Goal: Task Accomplishment & Management: Complete application form

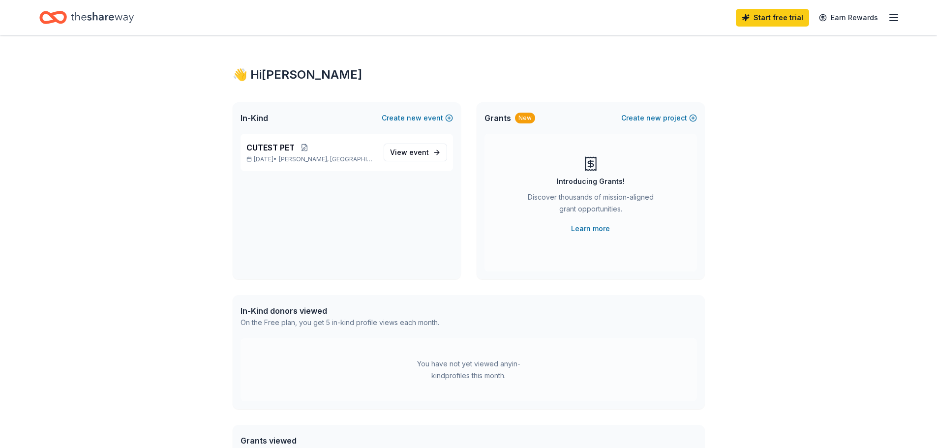
click at [896, 19] on icon "button" at bounding box center [894, 18] width 12 height 12
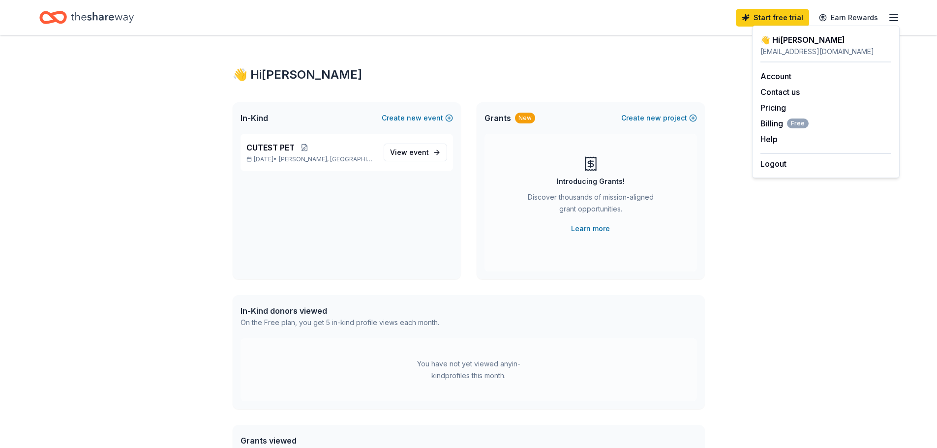
click at [106, 18] on icon "Home" at bounding box center [102, 17] width 63 height 11
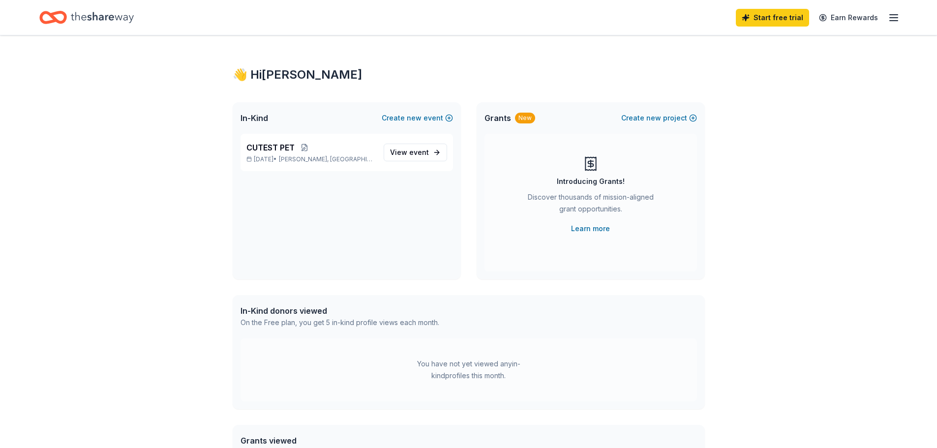
click at [106, 17] on icon "Home" at bounding box center [102, 17] width 63 height 11
click at [429, 120] on button "Create new event" at bounding box center [417, 118] width 71 height 12
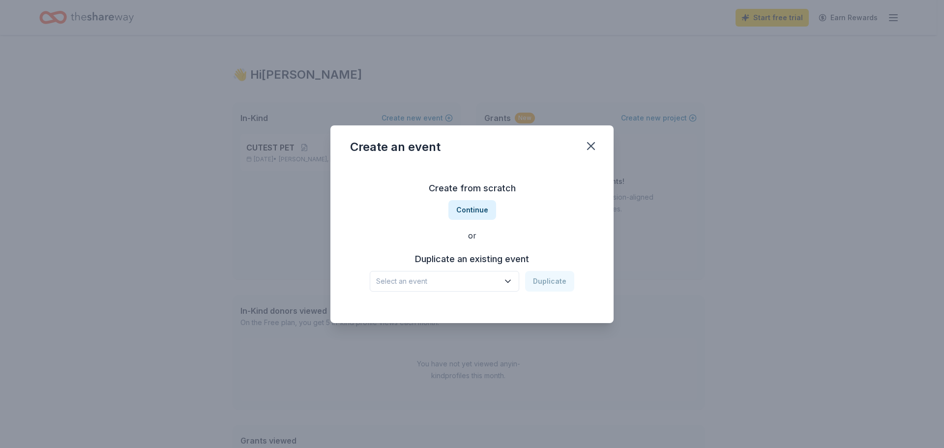
click at [507, 278] on icon "button" at bounding box center [508, 281] width 10 height 10
click at [466, 213] on div "Create from scratch Continue or Duplicate an existing event Select an event Dup…" at bounding box center [472, 236] width 244 height 143
click at [466, 214] on button "Continue" at bounding box center [473, 210] width 48 height 20
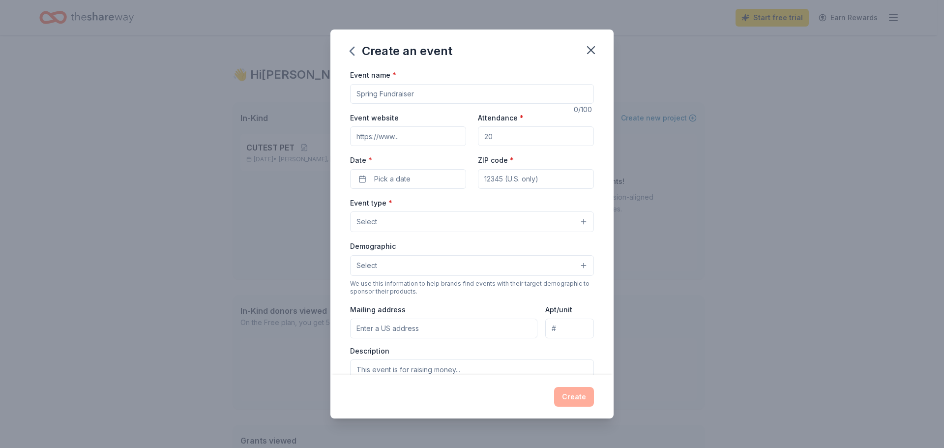
click at [439, 94] on input "Event name *" at bounding box center [472, 94] width 244 height 20
type input "h"
type input "chili cookoff"
click at [399, 136] on input "Event website" at bounding box center [408, 136] width 116 height 20
drag, startPoint x: 438, startPoint y: 133, endPoint x: 313, endPoint y: 134, distance: 124.9
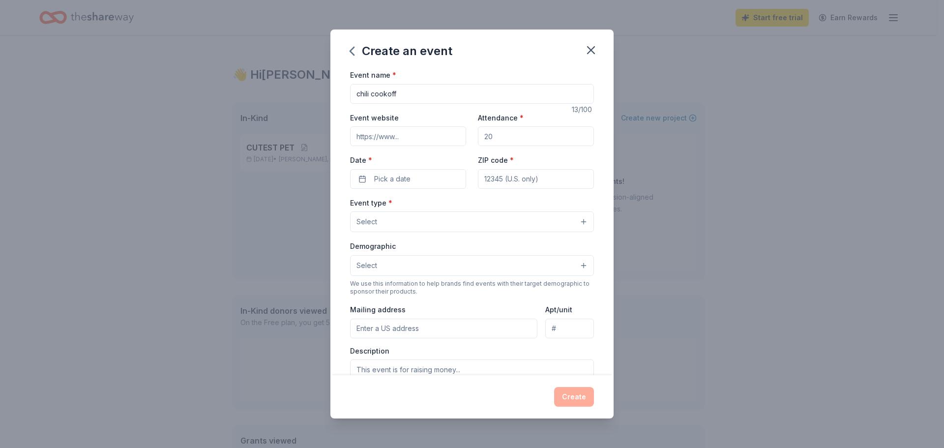
click at [313, 134] on div "Create an event Event name * chili cookoff 13 /100 Event website Attendance * D…" at bounding box center [472, 224] width 944 height 448
drag, startPoint x: 517, startPoint y: 134, endPoint x: 465, endPoint y: 137, distance: 52.2
click at [465, 137] on div "Event website Attendance * Date * Pick a date ZIP code *" at bounding box center [472, 150] width 244 height 77
type input "90"
click at [425, 181] on button "Pick a date" at bounding box center [408, 179] width 116 height 20
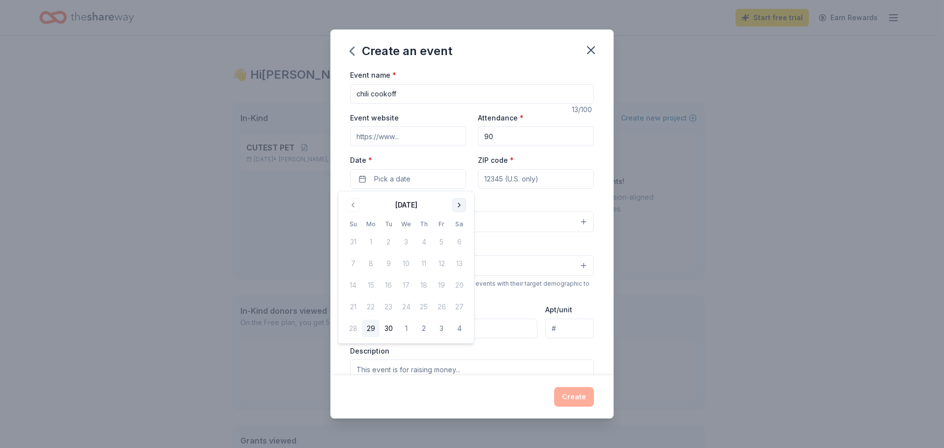
click at [462, 205] on button "Go to next month" at bounding box center [459, 205] width 14 height 14
click at [439, 310] on button "24" at bounding box center [442, 307] width 18 height 18
click at [541, 190] on div "Event name * chili cookoff 13 /100 Event website Attendance * 90 Date * 10/24/2…" at bounding box center [472, 296] width 244 height 454
click at [539, 179] on input "ZIP code *" at bounding box center [536, 179] width 116 height 20
type input "46064"
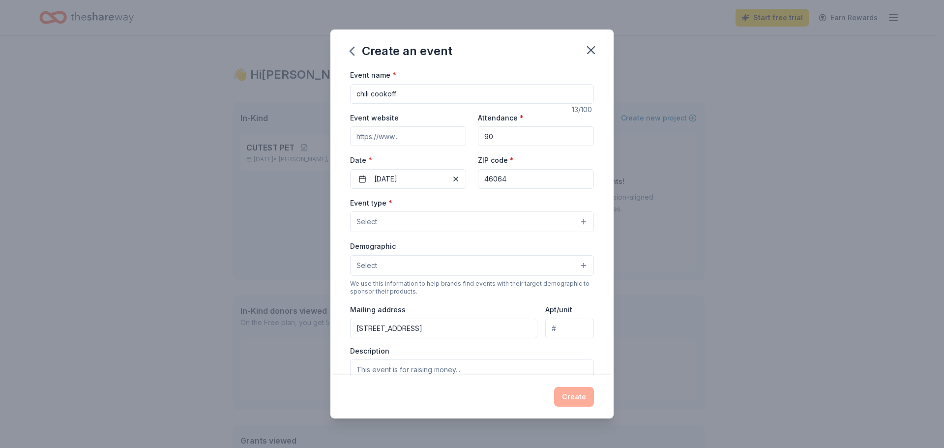
click at [393, 221] on button "Select" at bounding box center [472, 221] width 244 height 21
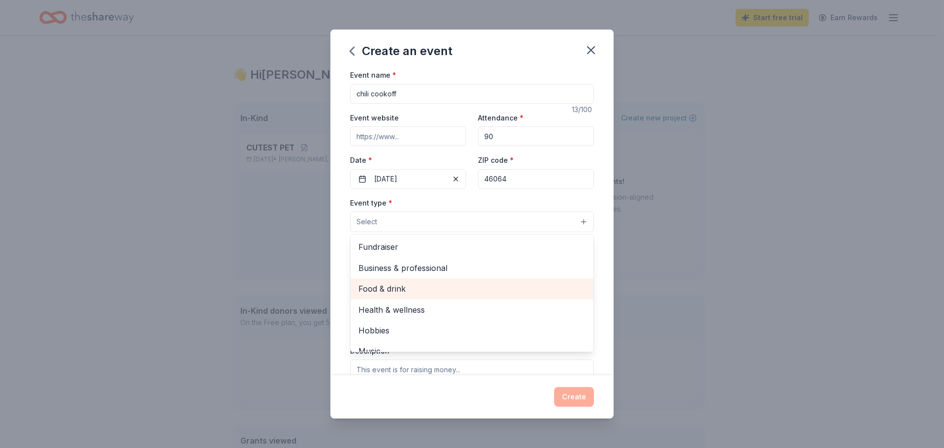
scroll to position [33, 0]
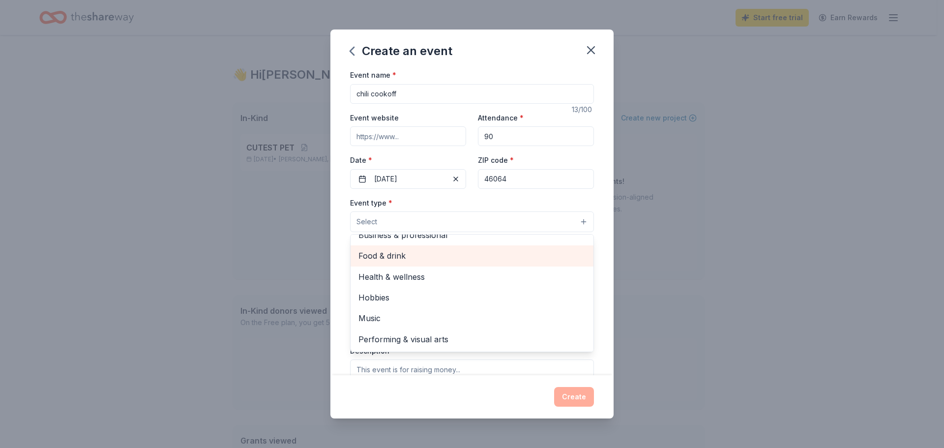
click at [388, 254] on span "Food & drink" at bounding box center [472, 255] width 227 height 13
click at [598, 225] on div "Event name * chili cookoff 13 /100 Event website Attendance * 90 Date * 10/24/2…" at bounding box center [472, 222] width 283 height 306
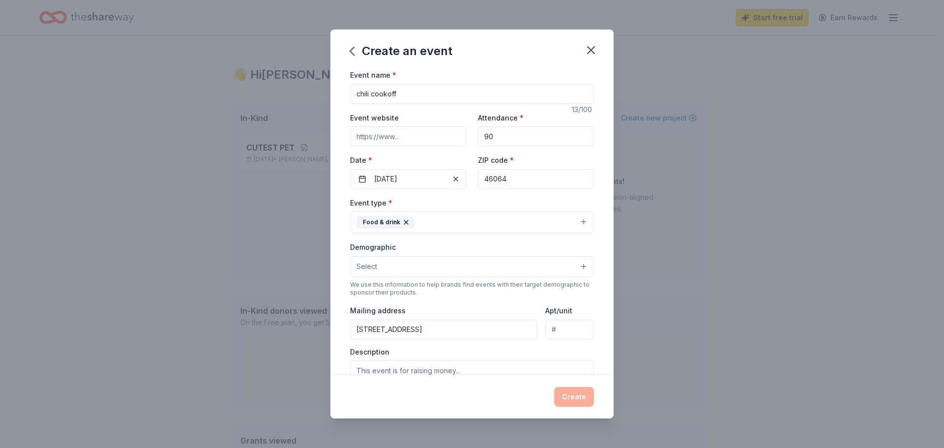
click at [413, 267] on button "Select" at bounding box center [472, 266] width 244 height 21
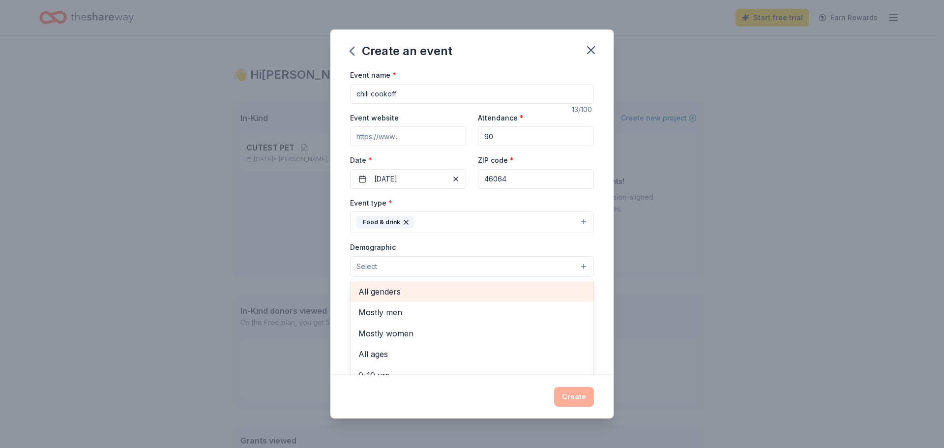
click at [377, 296] on span "All genders" at bounding box center [472, 291] width 227 height 13
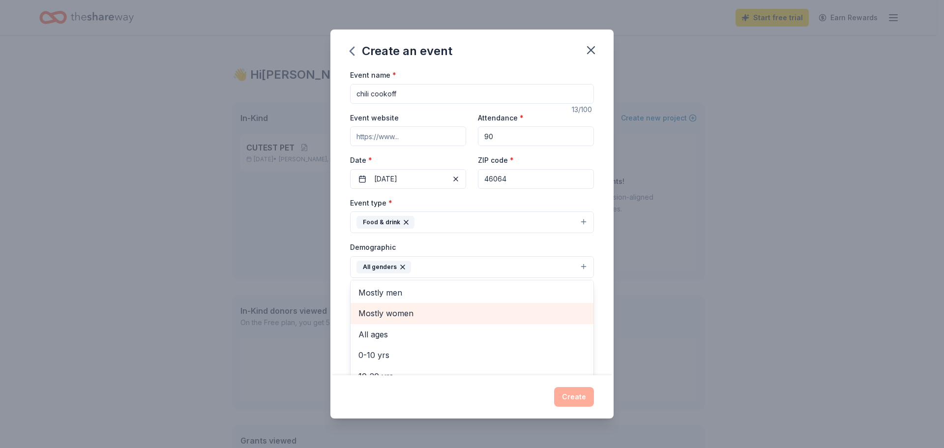
click at [389, 316] on span "Mostly women" at bounding box center [472, 313] width 227 height 13
click at [590, 305] on div "Event name * chili cookoff 13 /100 Event website Attendance * 90 Date * 10/24/2…" at bounding box center [472, 222] width 283 height 306
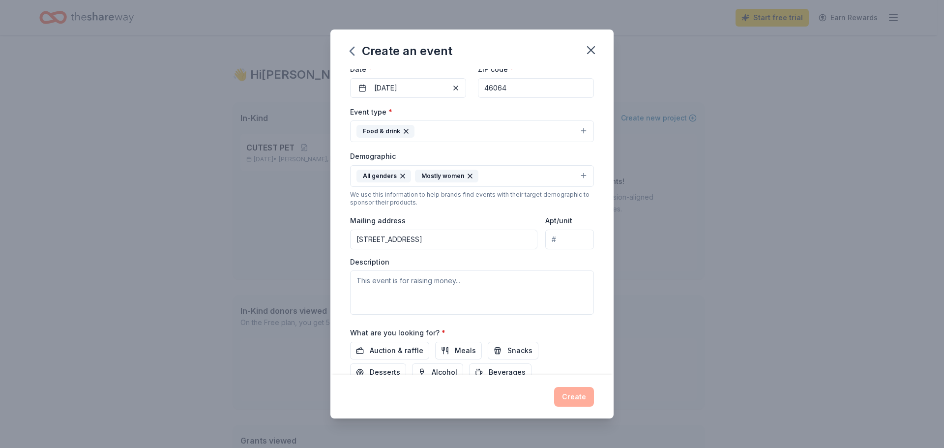
scroll to position [98, 0]
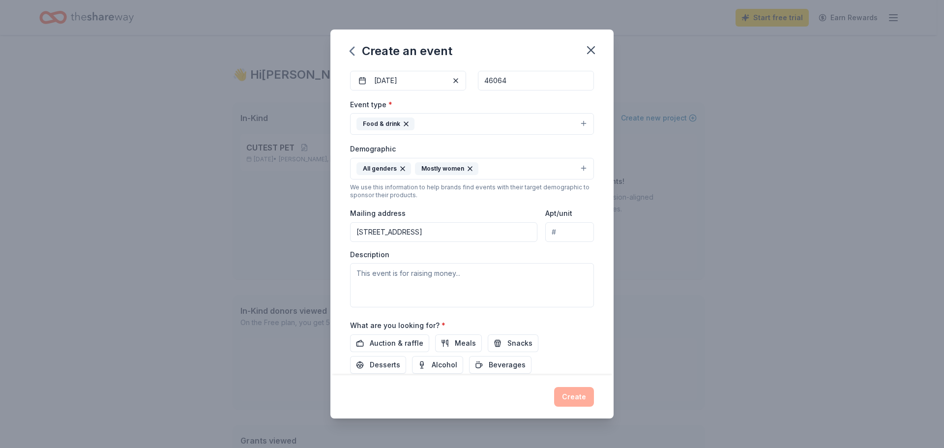
click at [451, 235] on input "6342 S CABRIOLET WAY" at bounding box center [443, 232] width 187 height 20
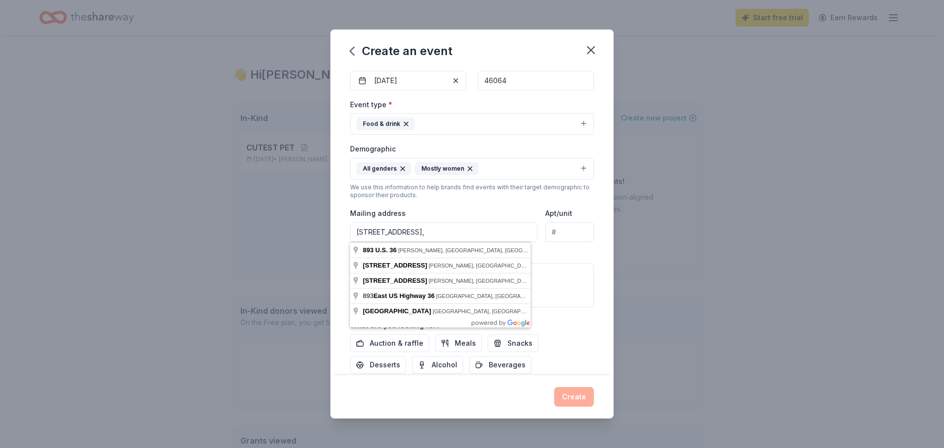
click at [591, 251] on div "Event name * chili cookoff 13 /100 Event website Attendance * 90 Date * 10/24/2…" at bounding box center [472, 222] width 283 height 306
click at [426, 238] on input "893 E US 36," at bounding box center [443, 232] width 187 height 20
type input "893 U.S. 36, Pendleton, IN, 46064"
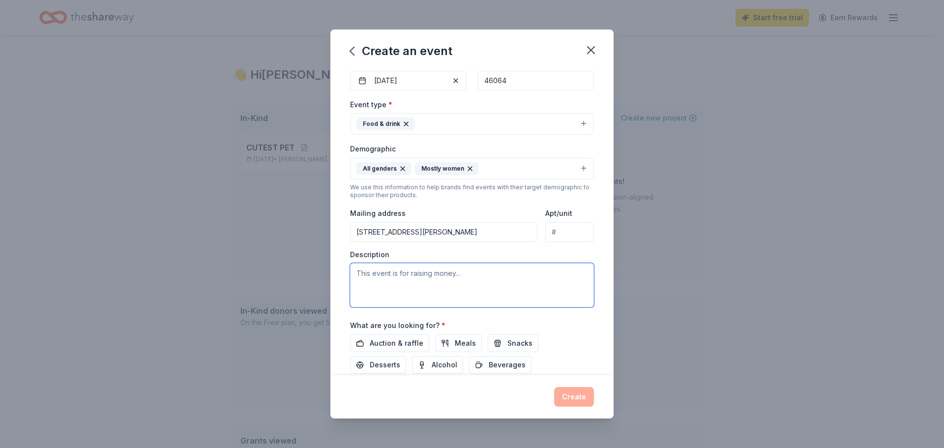
click at [412, 274] on textarea at bounding box center [472, 285] width 244 height 44
click at [474, 275] on textarea "this event is used to build comorodory" at bounding box center [472, 285] width 244 height 44
type textarea "this event is used to build comradery and team building within the school among…"
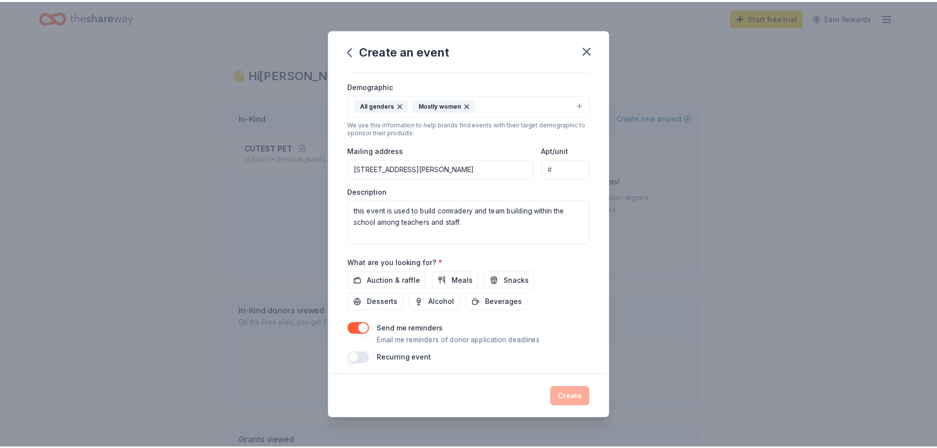
scroll to position [166, 0]
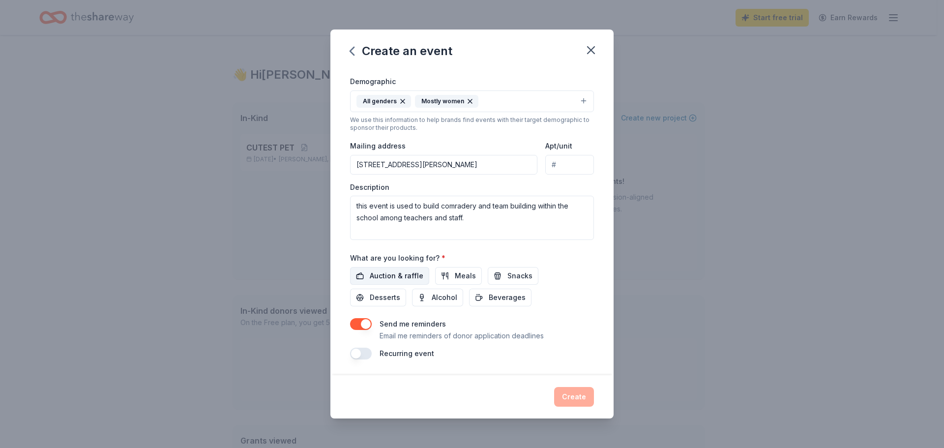
click at [394, 277] on span "Auction & raffle" at bounding box center [397, 276] width 54 height 12
click at [456, 276] on span "Meals" at bounding box center [465, 276] width 21 height 12
click at [578, 395] on button "Create" at bounding box center [574, 397] width 40 height 20
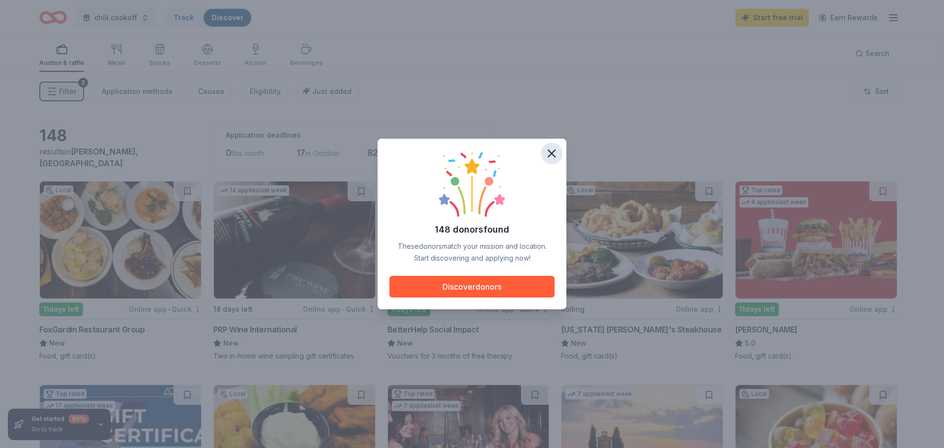
click at [548, 153] on icon "button" at bounding box center [552, 154] width 14 height 14
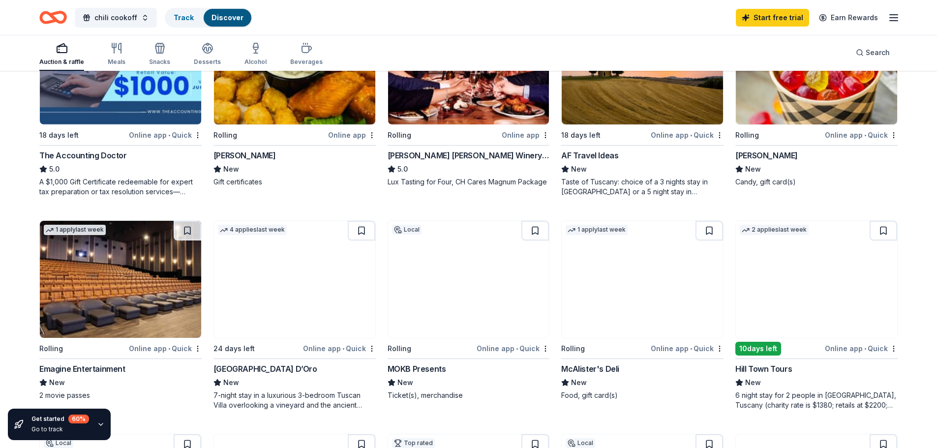
scroll to position [393, 0]
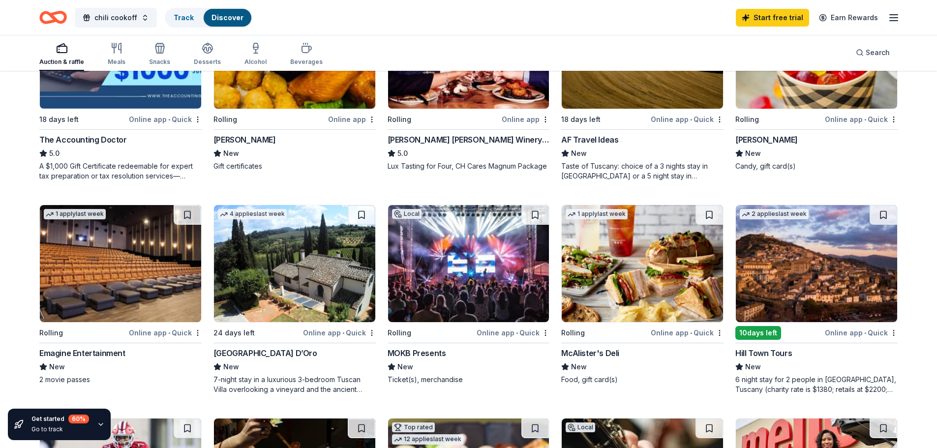
click at [598, 354] on div "McAlister's Deli" at bounding box center [590, 353] width 58 height 12
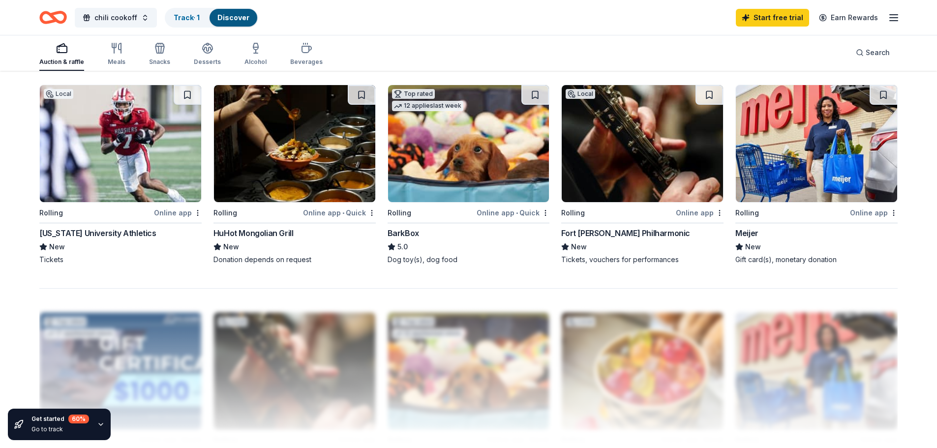
scroll to position [639, 0]
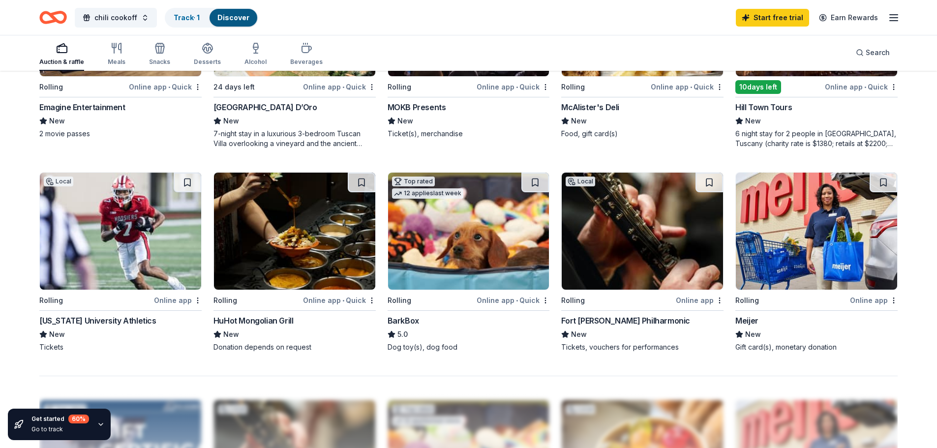
click at [810, 233] on img at bounding box center [816, 231] width 161 height 117
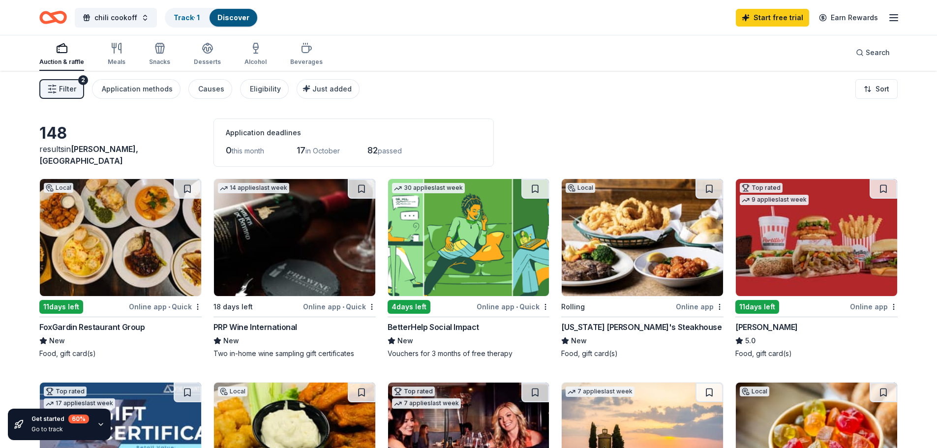
scroll to position [0, 0]
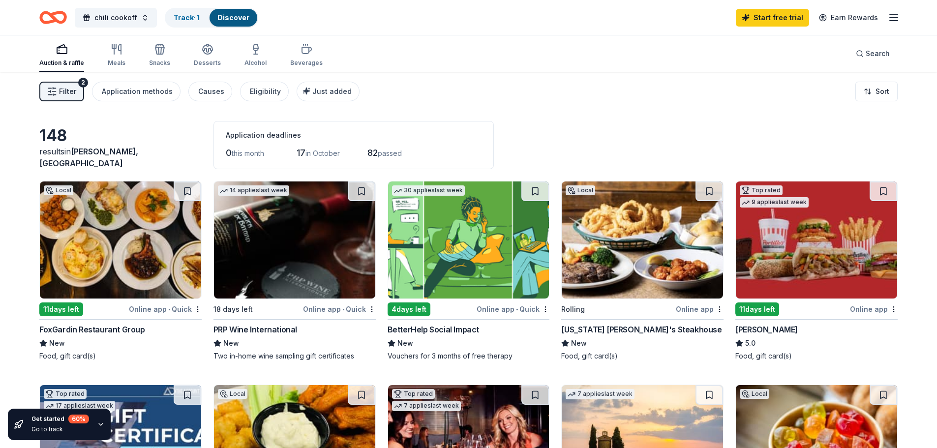
click at [792, 259] on img at bounding box center [816, 239] width 161 height 117
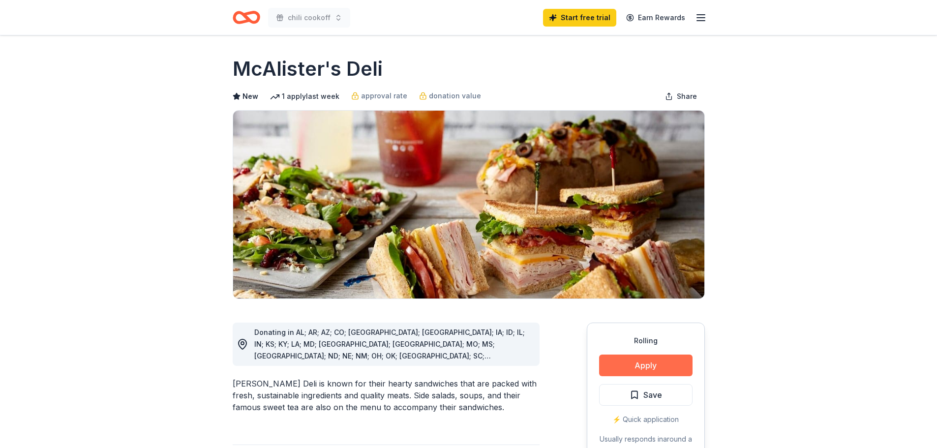
click at [673, 368] on button "Apply" at bounding box center [645, 366] width 93 height 22
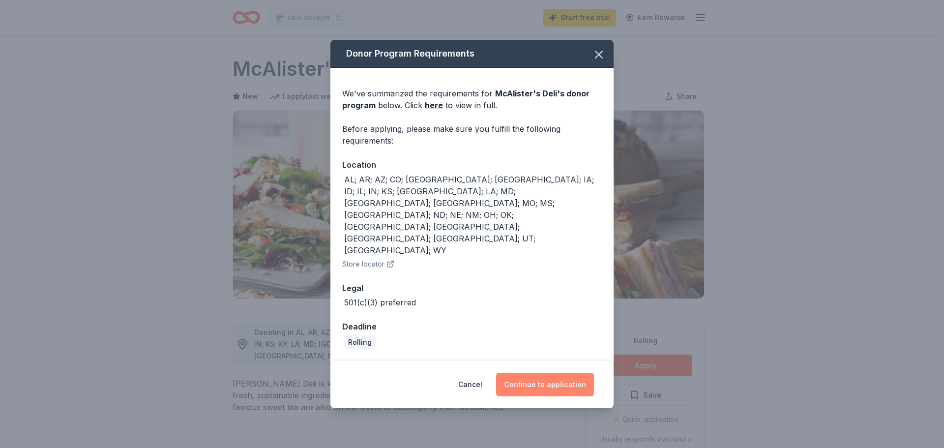
click at [539, 373] on button "Continue to application" at bounding box center [545, 385] width 98 height 24
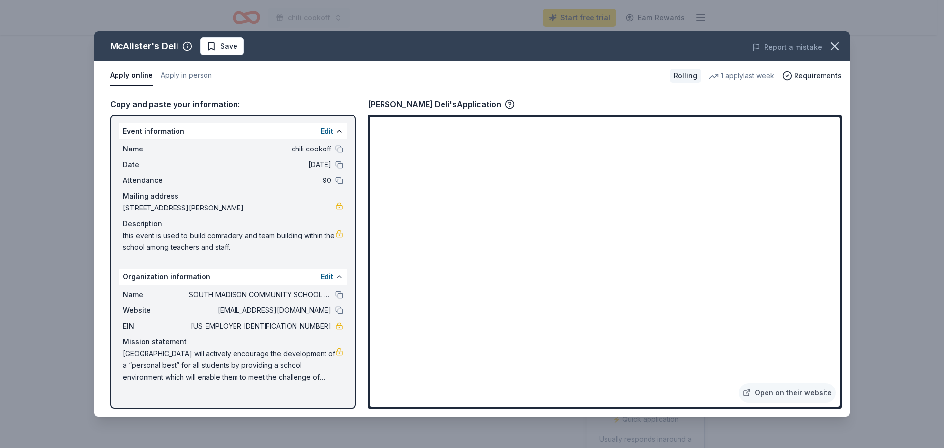
click at [335, 277] on button at bounding box center [339, 277] width 8 height 8
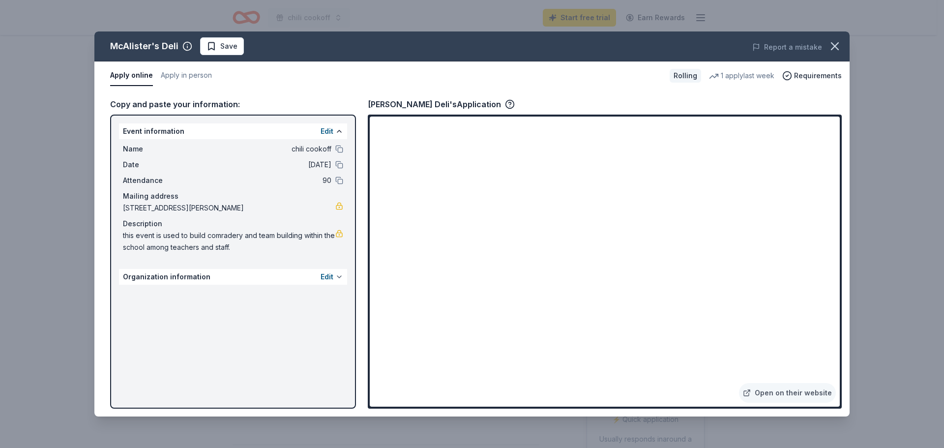
click at [335, 277] on button at bounding box center [339, 277] width 8 height 8
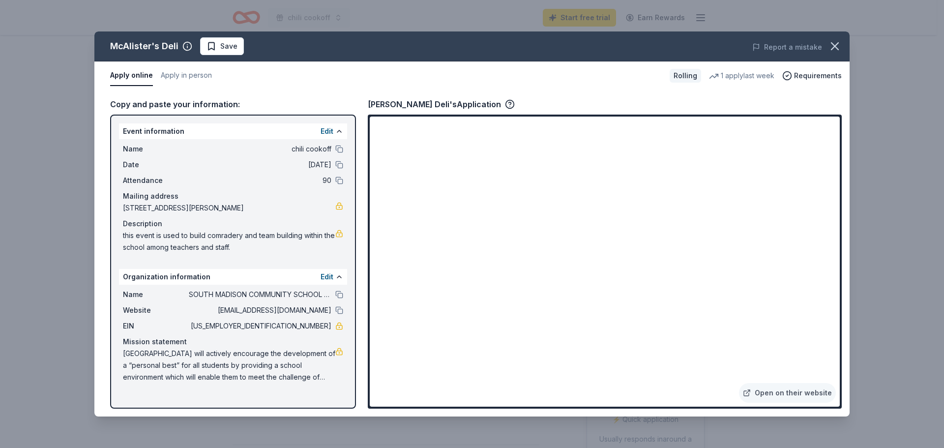
drag, startPoint x: 162, startPoint y: 293, endPoint x: 195, endPoint y: 293, distance: 33.4
click at [195, 293] on div "Name SOUTH MADISON COMMUNITY SCHOOL CORPORATION" at bounding box center [233, 295] width 220 height 12
click at [206, 292] on span "SOUTH MADISON COMMUNITY SCHOOL CORPORATION" at bounding box center [260, 295] width 143 height 12
click at [812, 75] on span "Requirements" at bounding box center [818, 76] width 48 height 12
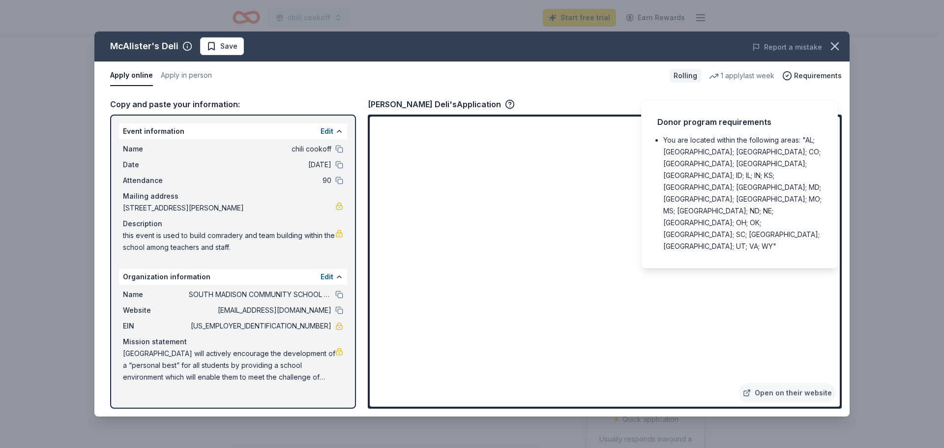
click at [586, 105] on div "[PERSON_NAME] Deli's Application" at bounding box center [605, 104] width 474 height 13
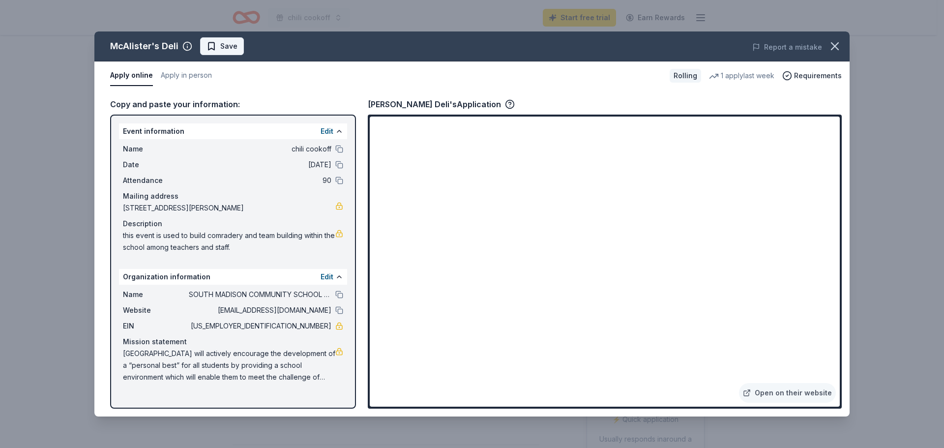
click at [227, 52] on span "Save" at bounding box center [228, 46] width 17 height 12
click at [335, 132] on div "Edit" at bounding box center [332, 131] width 23 height 12
click at [337, 130] on button at bounding box center [339, 131] width 8 height 8
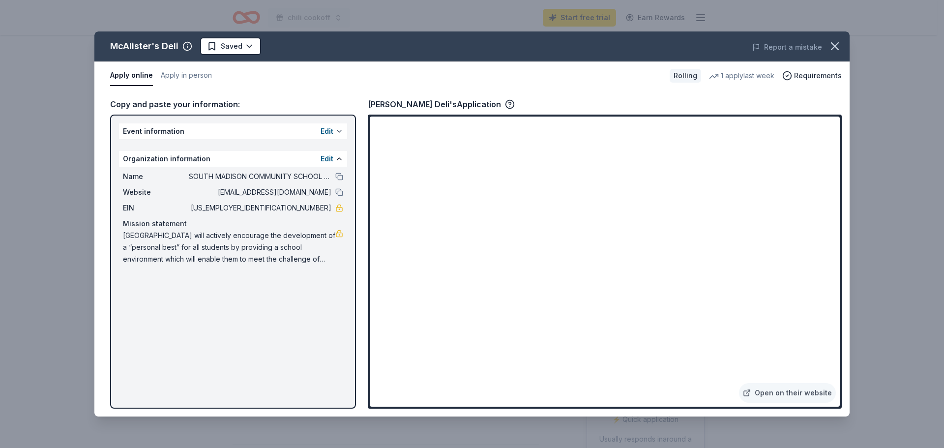
click at [337, 130] on button at bounding box center [339, 131] width 8 height 8
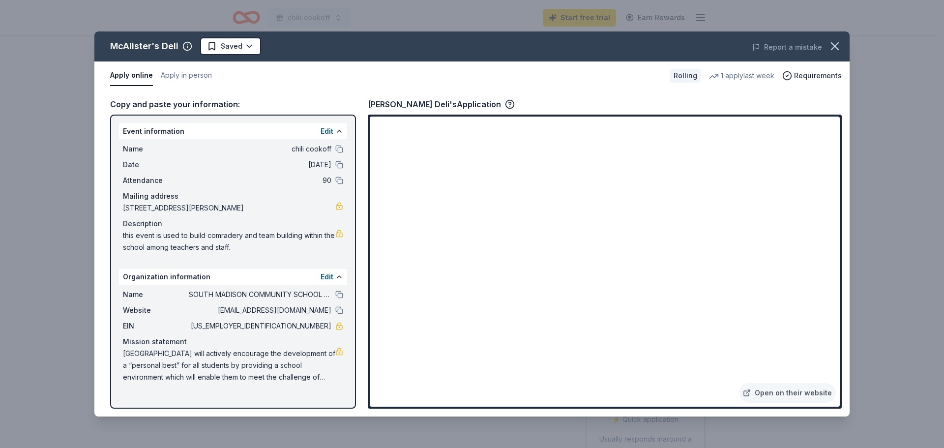
click at [407, 104] on div "[PERSON_NAME] Deli's Application" at bounding box center [441, 104] width 147 height 13
click at [505, 105] on icon "button" at bounding box center [510, 104] width 10 height 10
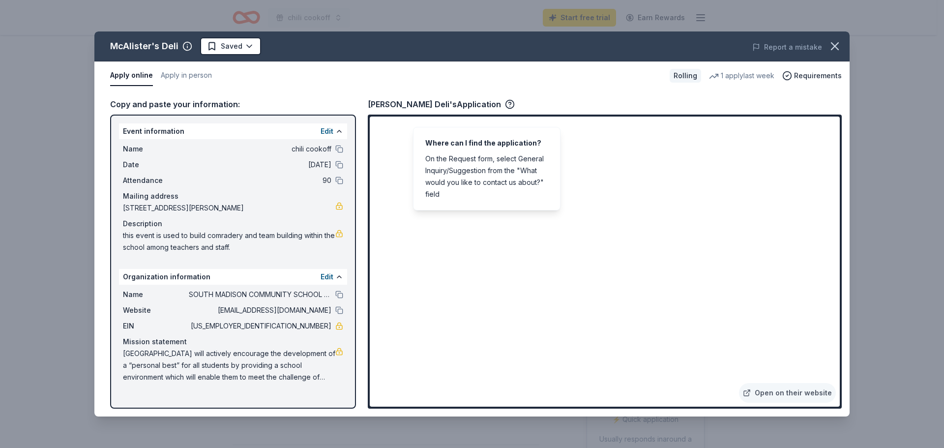
drag, startPoint x: 683, startPoint y: 74, endPoint x: 717, endPoint y: 81, distance: 34.6
click at [683, 74] on div "Rolling" at bounding box center [685, 76] width 31 height 14
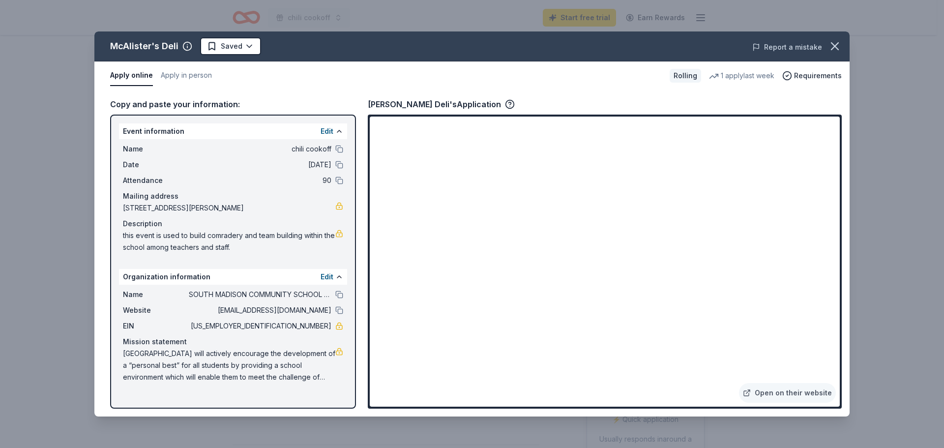
click at [803, 46] on button "Report a mistake" at bounding box center [787, 47] width 70 height 12
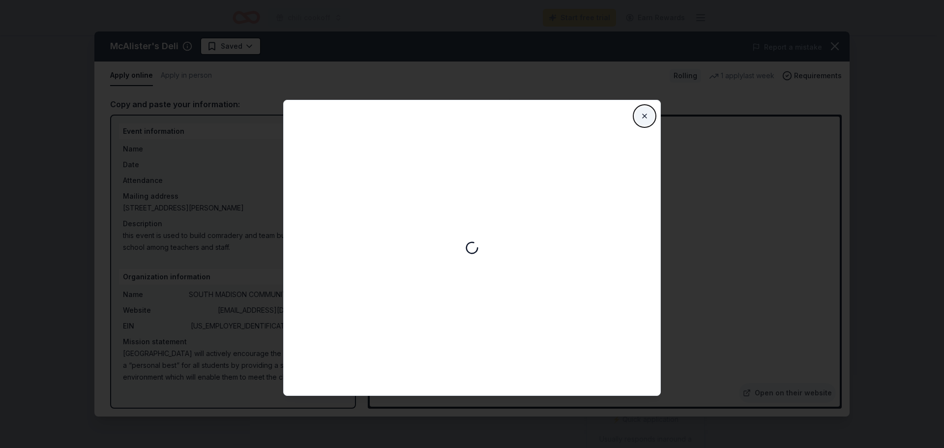
click at [643, 118] on button "Close" at bounding box center [645, 116] width 20 height 20
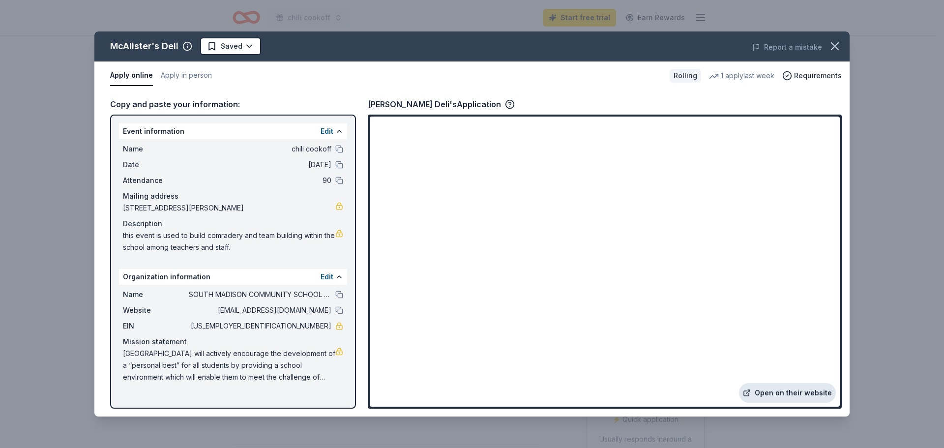
click at [777, 392] on link "Open on their website" at bounding box center [787, 393] width 97 height 20
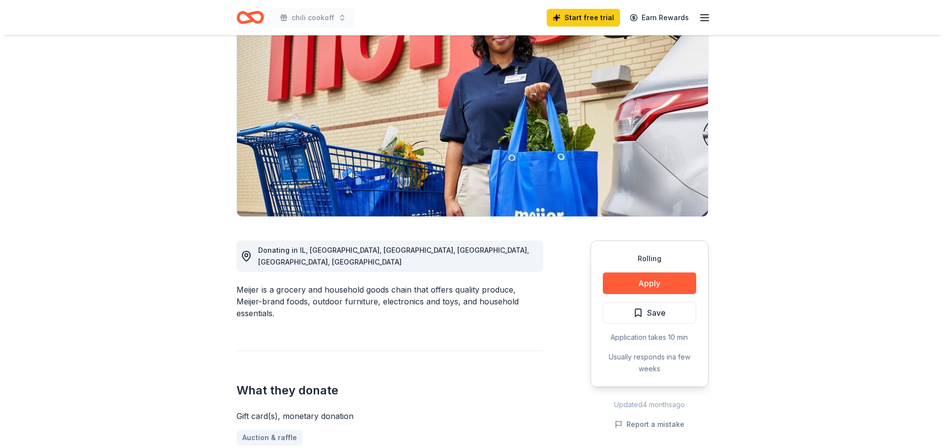
scroll to position [98, 0]
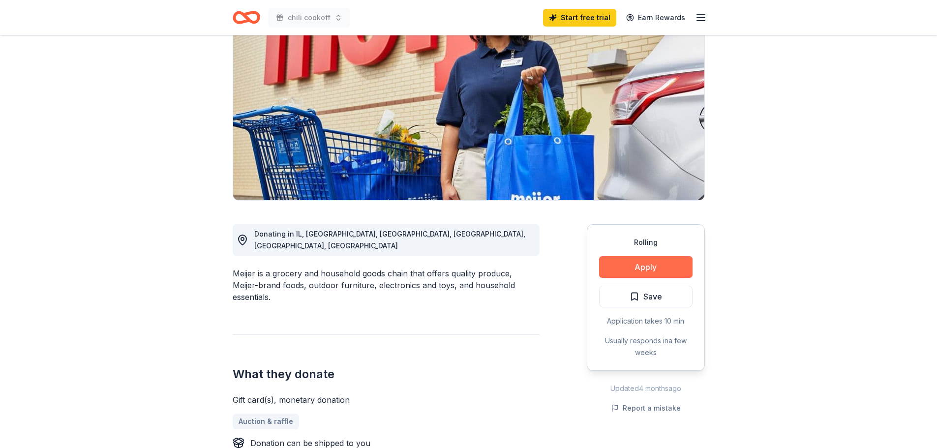
click at [648, 263] on button "Apply" at bounding box center [645, 267] width 93 height 22
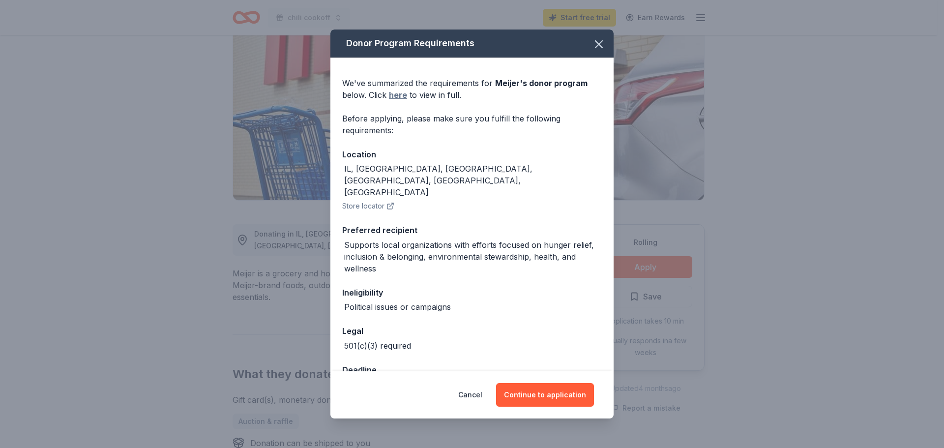
click at [399, 94] on link "here" at bounding box center [398, 95] width 18 height 12
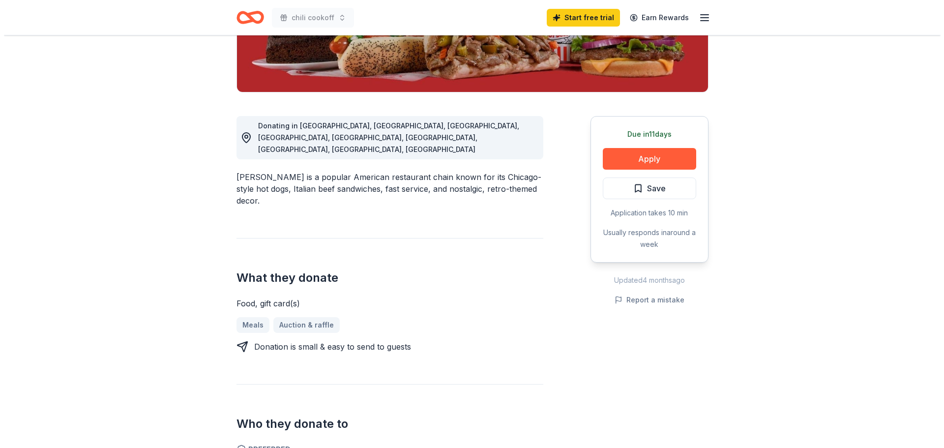
scroll to position [197, 0]
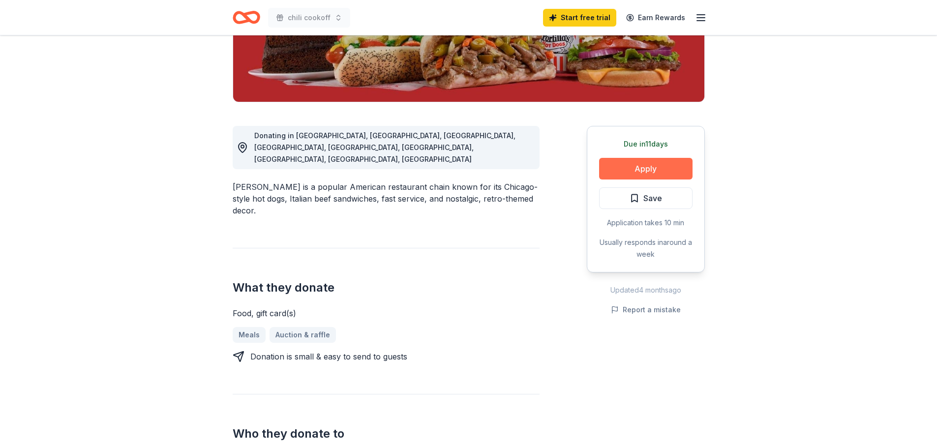
click at [640, 165] on button "Apply" at bounding box center [645, 169] width 93 height 22
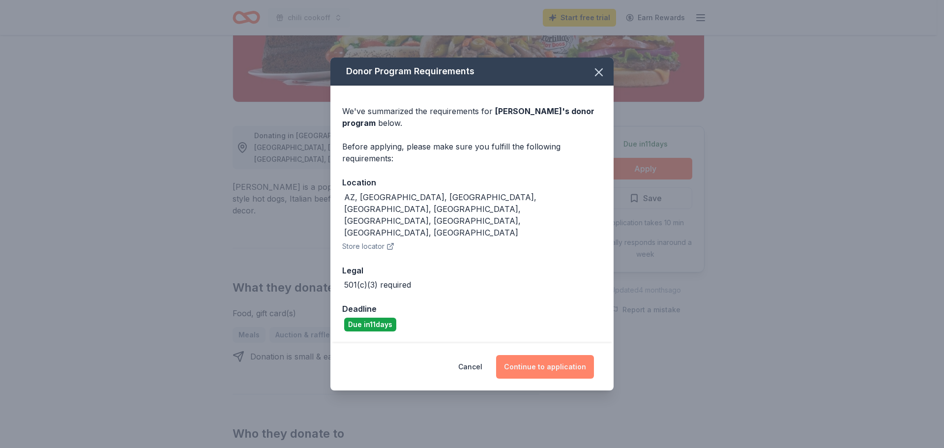
click at [537, 355] on button "Continue to application" at bounding box center [545, 367] width 98 height 24
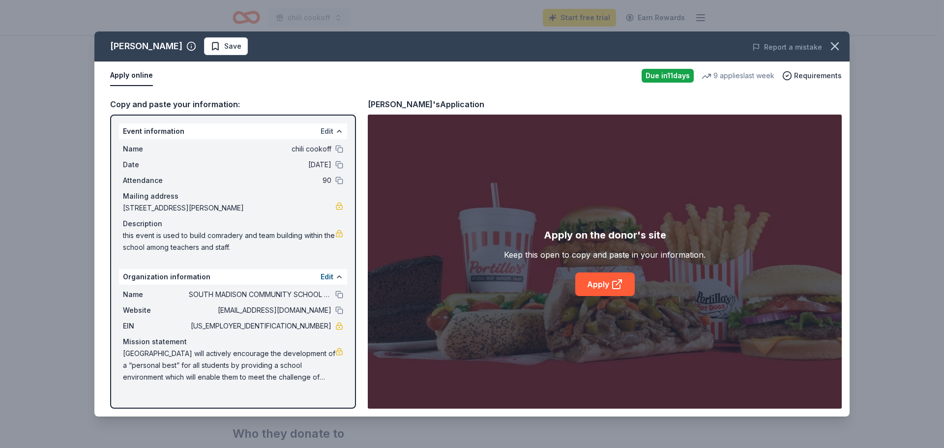
click at [327, 130] on button "Edit" at bounding box center [327, 131] width 13 height 12
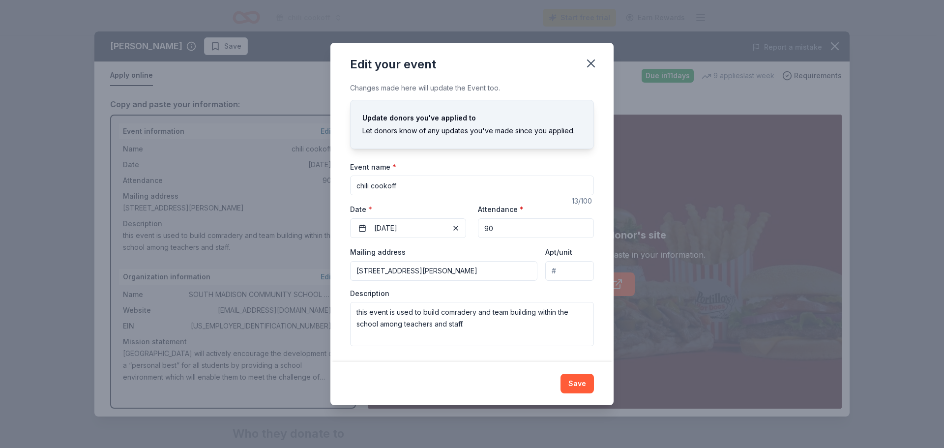
drag, startPoint x: 410, startPoint y: 183, endPoint x: 348, endPoint y: 184, distance: 61.5
click at [348, 184] on div "Changes made here will update the Event too. Update donors you've applied to Le…" at bounding box center [472, 222] width 283 height 280
click at [554, 180] on input "chili cookoff" at bounding box center [472, 186] width 244 height 20
click at [576, 385] on button "Save" at bounding box center [577, 384] width 33 height 20
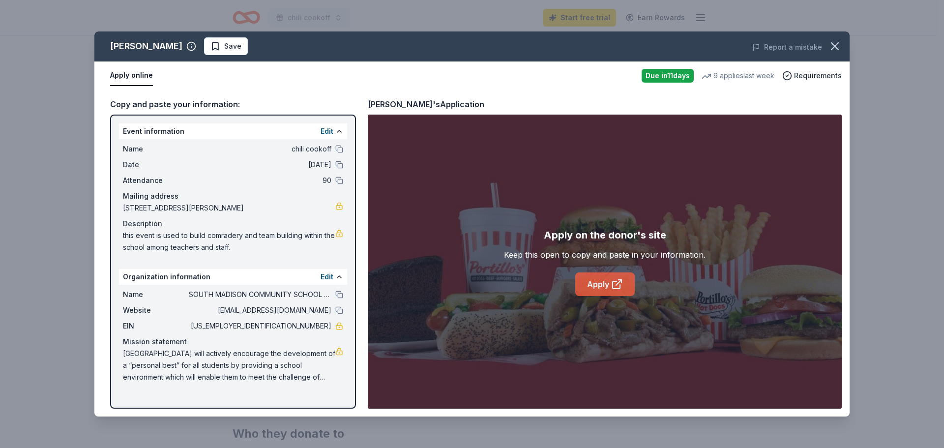
click at [615, 287] on icon at bounding box center [617, 284] width 12 height 12
drag, startPoint x: 121, startPoint y: 236, endPoint x: 156, endPoint y: 234, distance: 35.0
click at [156, 234] on div "Name chili cookoff Date 10/24/25 Attendance 90 Mailing address 893 U.S. 36, Pen…" at bounding box center [233, 198] width 228 height 118
drag, startPoint x: 248, startPoint y: 244, endPoint x: 193, endPoint y: 247, distance: 55.1
click at [193, 247] on span "this event is used to build comradery and team building within the school among…" at bounding box center [229, 242] width 212 height 24
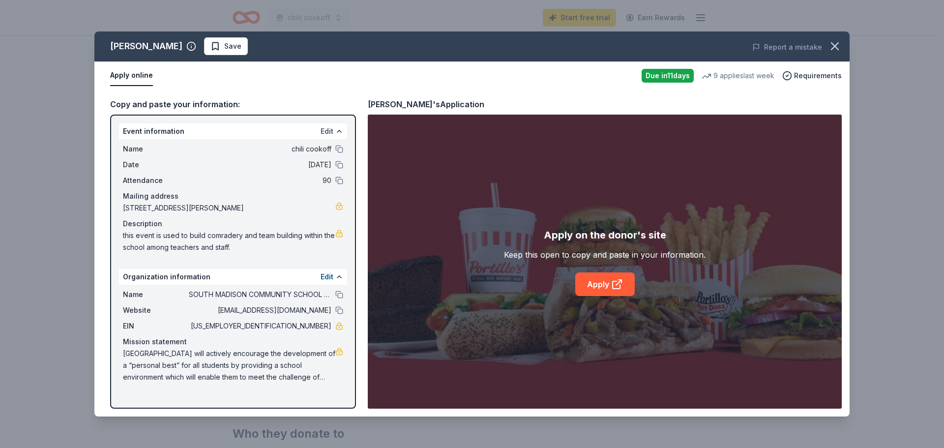
click at [327, 130] on button "Edit" at bounding box center [327, 131] width 13 height 12
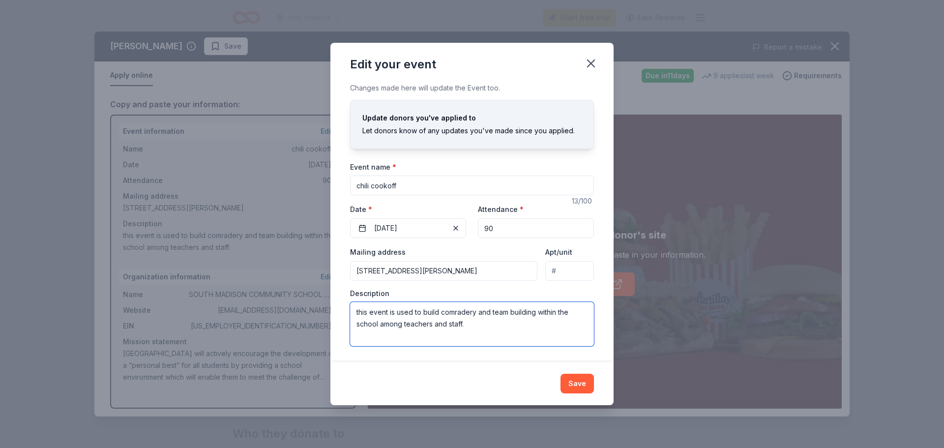
drag, startPoint x: 354, startPoint y: 313, endPoint x: 473, endPoint y: 327, distance: 119.3
click at [473, 327] on textarea "this event is used to build comradery and team building within the school among…" at bounding box center [472, 324] width 244 height 44
